Goal: Task Accomplishment & Management: Complete application form

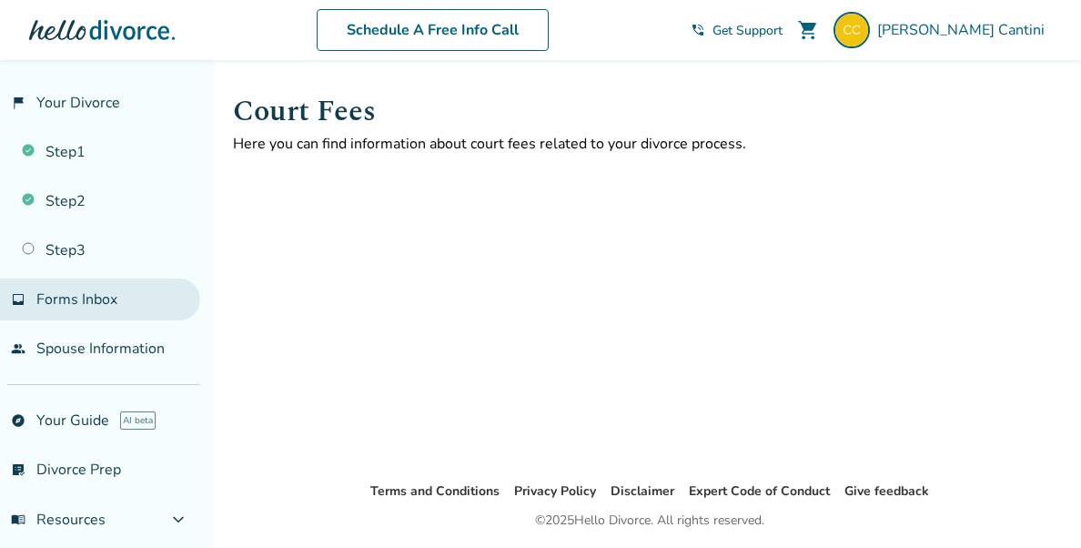
click at [75, 297] on span "Forms Inbox" at bounding box center [76, 299] width 81 height 20
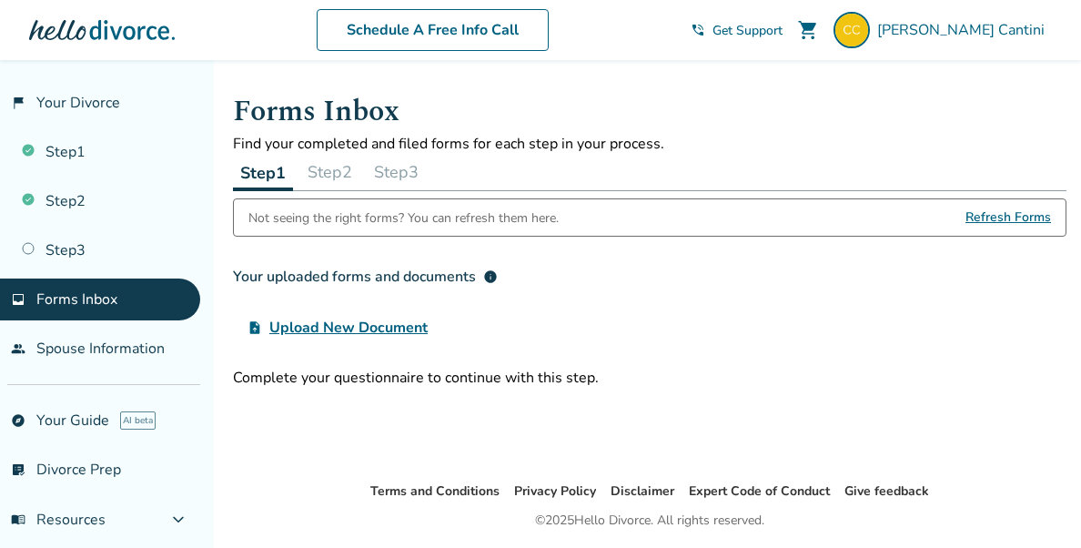
click at [370, 326] on span "Upload New Document" at bounding box center [348, 328] width 158 height 22
click at [0, 0] on input "upload_file Upload New Document" at bounding box center [0, 0] width 0 height 0
click at [756, 310] on div "upload_file Upload New Document" at bounding box center [650, 327] width 834 height 36
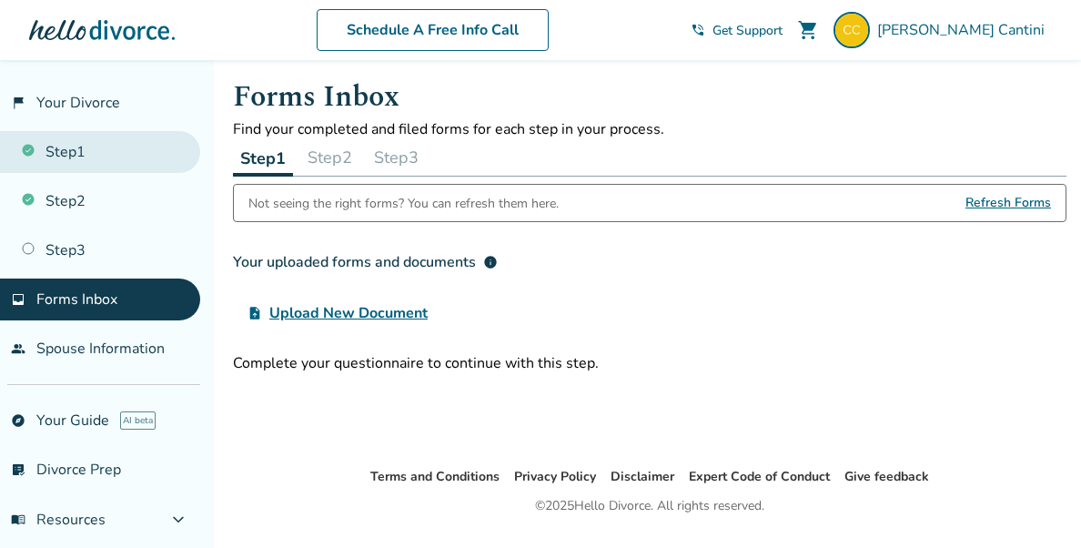
scroll to position [16, 0]
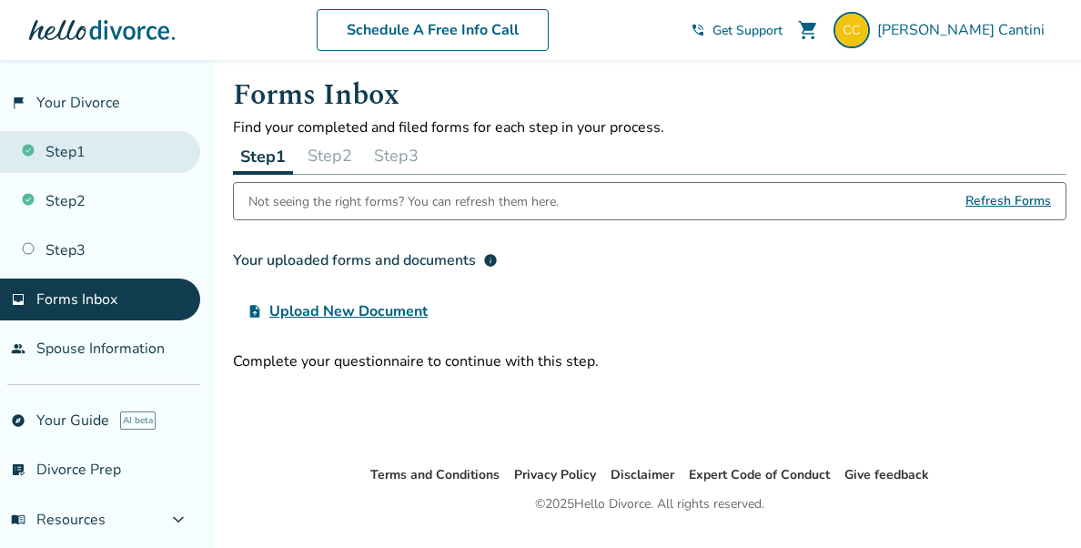
click at [96, 151] on link "Step 1" at bounding box center [100, 152] width 200 height 42
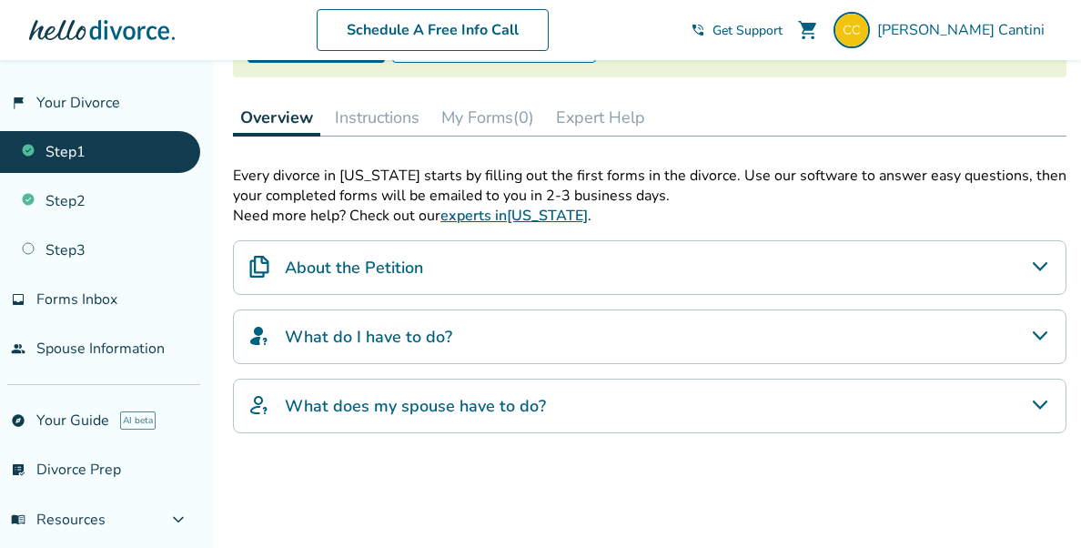
scroll to position [427, 0]
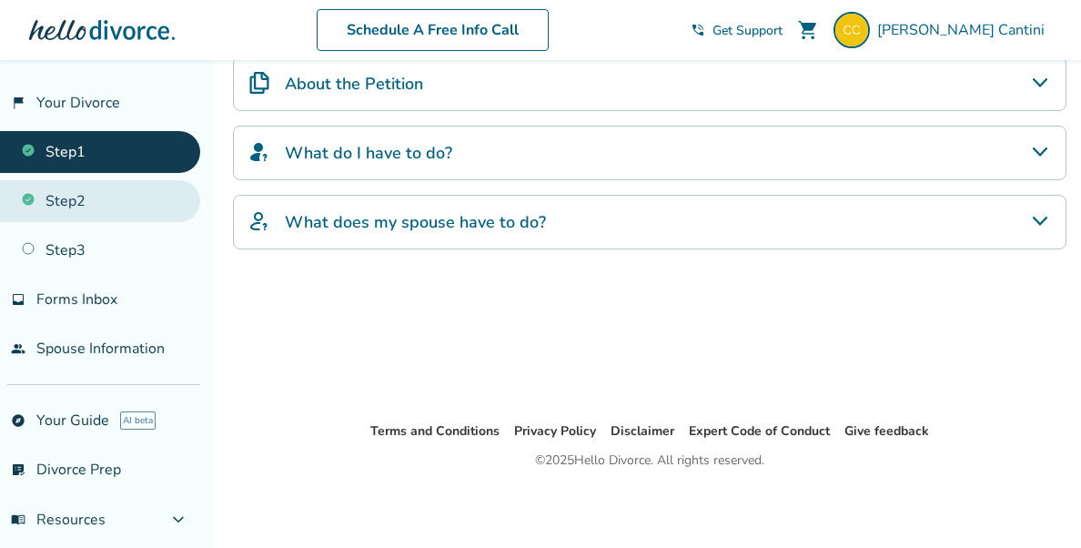
click at [81, 204] on link "Step 2" at bounding box center [100, 201] width 200 height 42
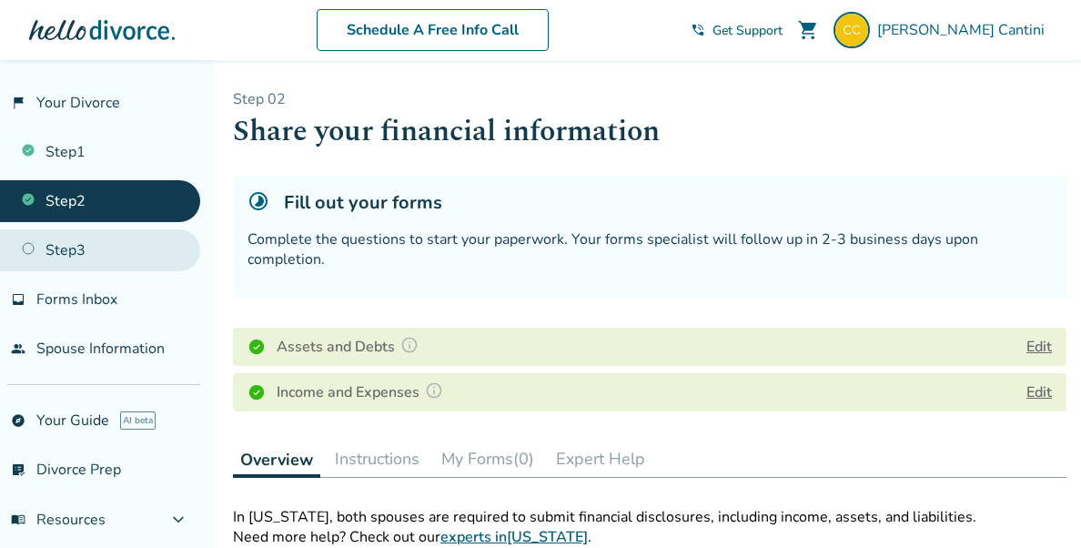
click at [108, 246] on link "Step 3" at bounding box center [100, 250] width 200 height 42
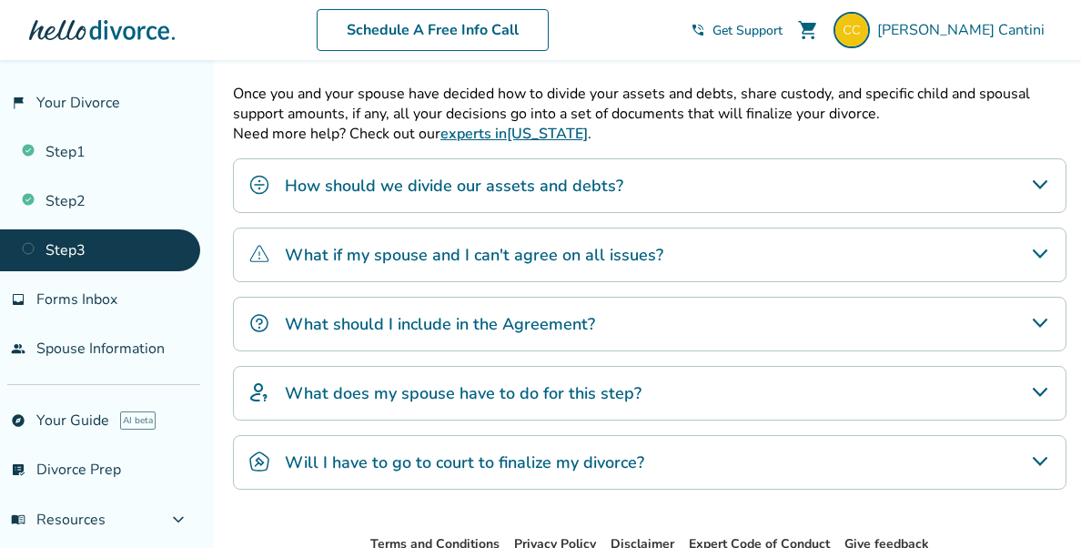
scroll to position [421, 0]
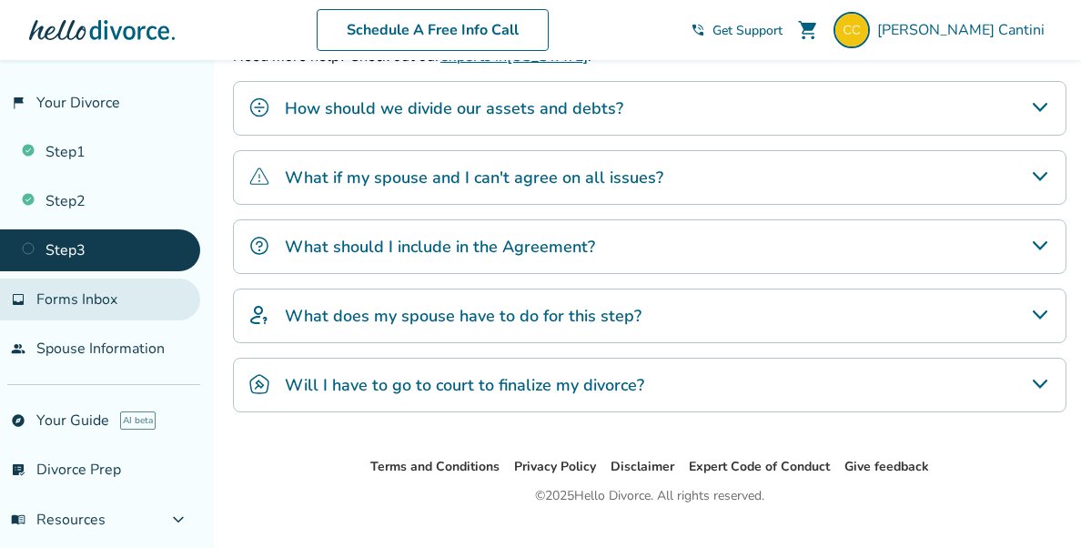
click at [100, 307] on span "Forms Inbox" at bounding box center [76, 299] width 81 height 20
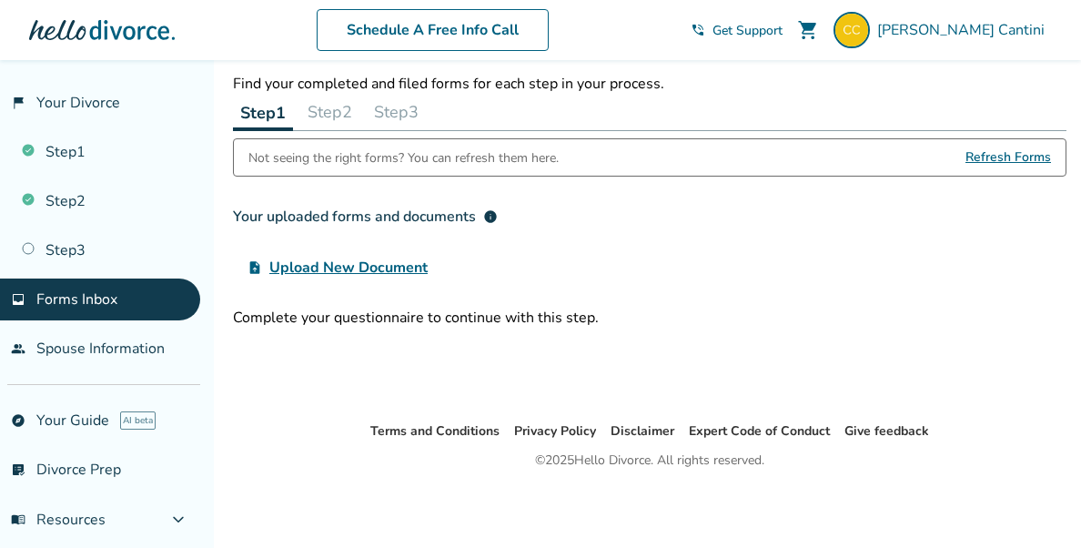
scroll to position [60, 0]
click at [130, 354] on link "people Spouse Information" at bounding box center [100, 349] width 200 height 42
